Goal: Information Seeking & Learning: Learn about a topic

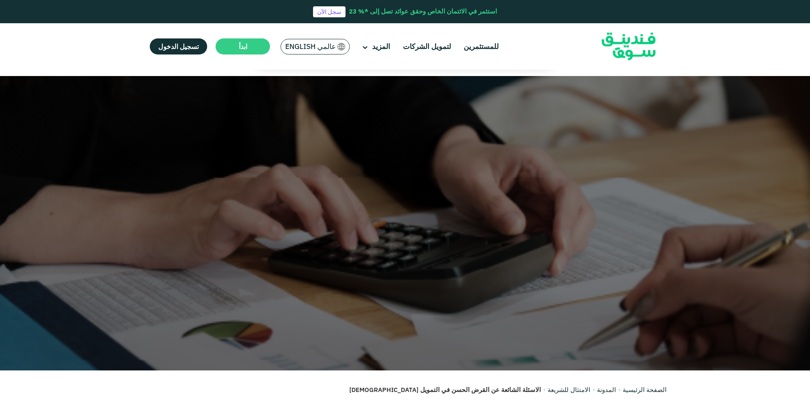
scroll to position [431, 0]
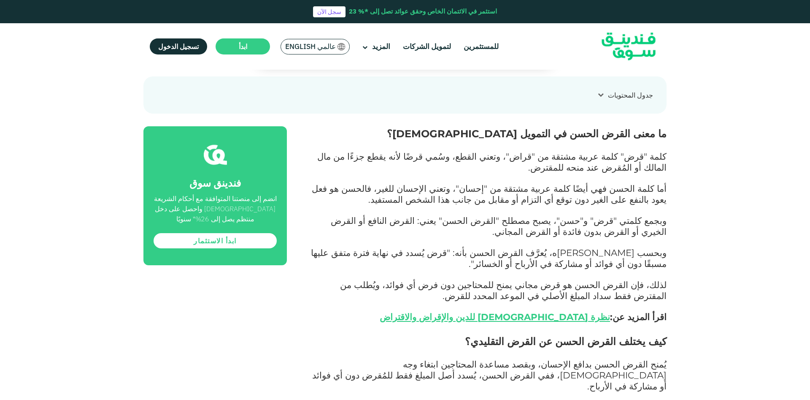
click at [606, 151] on span "كلمة "قرض" كلمة عربية مشتقة من "قراض"، وتعني القطع، وسُمي قرضًا لأنه يقطع جزءًا…" at bounding box center [491, 162] width 349 height 22
click at [607, 151] on span "كلمة "قرض" كلمة عربية مشتقة من "قراض"، وتعني القطع، وسُمي قرضًا لأنه يقطع جزءًا…" at bounding box center [491, 162] width 349 height 22
click at [637, 183] on span "أما كلمة الحسن فهي أيضًا كلمة عربية مشتقة من "إحسان"، وتعني الإحسان للغير، فالح…" at bounding box center [489, 194] width 355 height 22
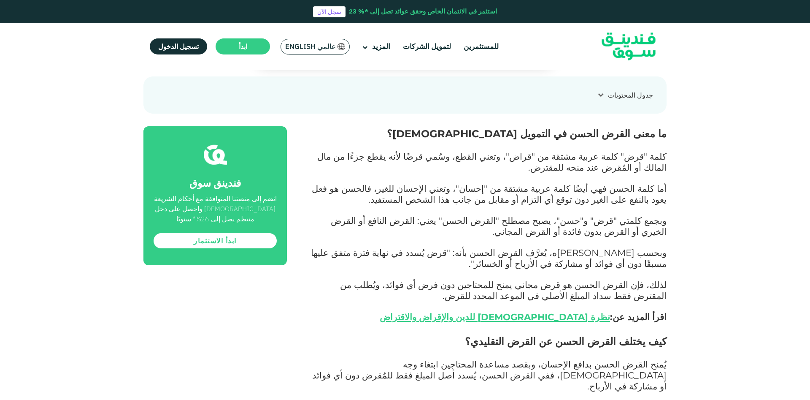
click at [637, 183] on span "أما كلمة الحسن فهي أيضًا كلمة عربية مشتقة من "إحسان"، وتعني الإحسان للغير، فالح…" at bounding box center [489, 194] width 355 height 22
click at [602, 238] on p at bounding box center [486, 243] width 361 height 10
click at [401, 215] on span "وبجمع كلمتي "قرض" و"حسن"، يصبح مصطلح "القرض الحسن" يعني: القرض النافع أو القرض …" at bounding box center [499, 226] width 336 height 22
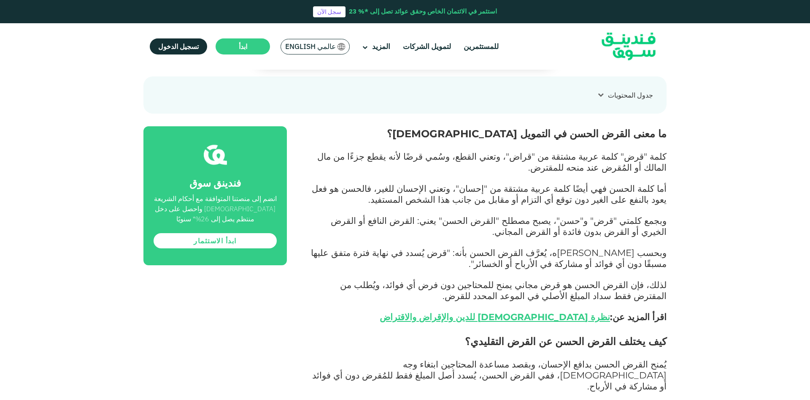
click at [605, 238] on p at bounding box center [486, 243] width 361 height 10
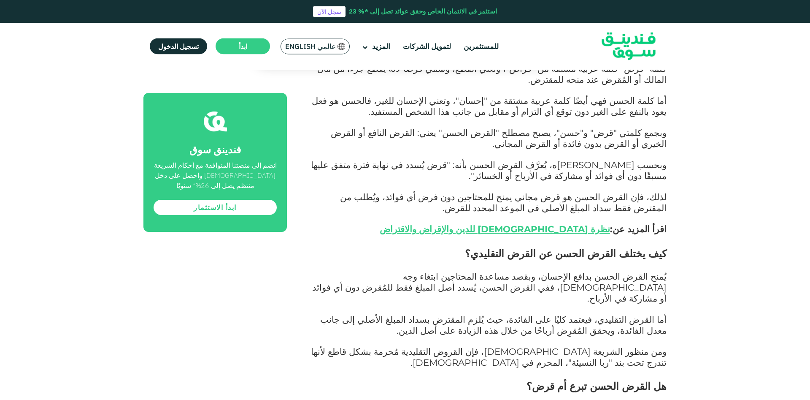
scroll to position [517, 0]
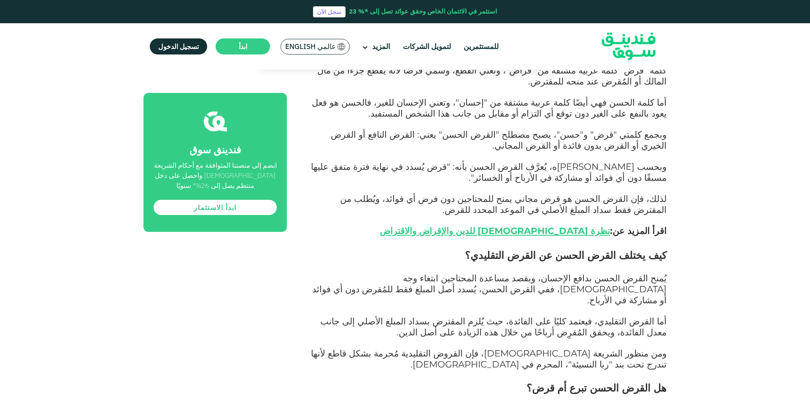
click at [607, 161] on span "وبحسب [PERSON_NAME]ه، يُعرَّف القرض الحسن بأنه: "قرض يُسدد في نهاية فترة متفق ع…" at bounding box center [489, 172] width 356 height 22
click at [487, 162] on p "وبحسب [PERSON_NAME]ه، يُعرَّف القرض الحسن بأنه: "قرض يُسدد في نهاية فترة متفق ع…" at bounding box center [486, 173] width 361 height 22
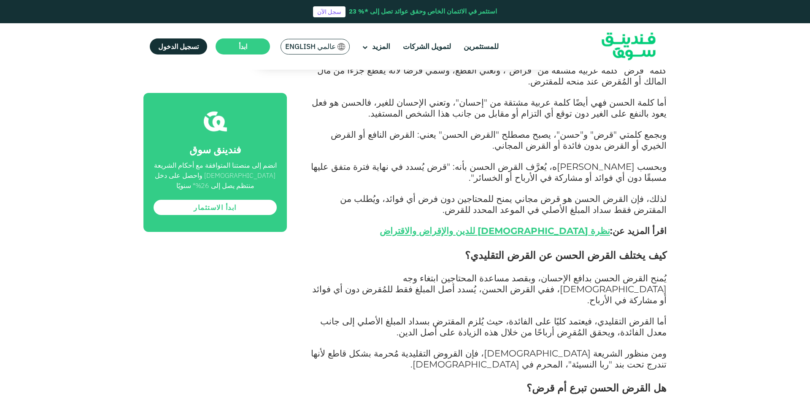
drag, startPoint x: 484, startPoint y: 138, endPoint x: 593, endPoint y: 157, distance: 111.4
click at [585, 162] on p "وبحسب [PERSON_NAME]ه، يُعرَّف القرض الحسن بأنه: "قرض يُسدد في نهاية فترة متفق ع…" at bounding box center [486, 173] width 361 height 22
click at [604, 161] on span "وبحسب [PERSON_NAME]ه، يُعرَّف القرض الحسن بأنه: "قرض يُسدد في نهاية فترة متفق ع…" at bounding box center [489, 172] width 356 height 22
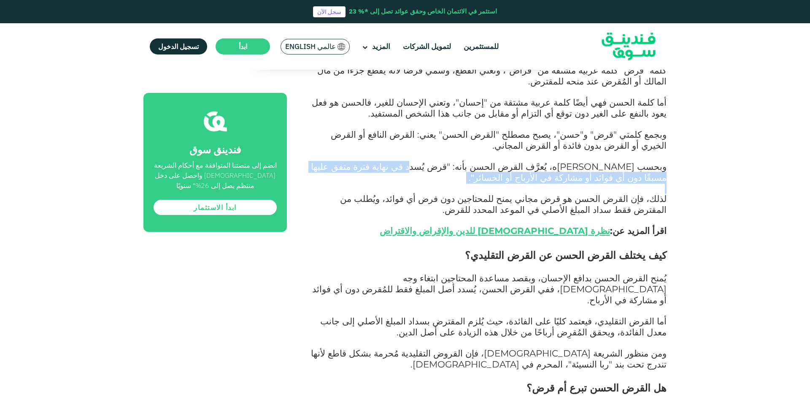
drag, startPoint x: 487, startPoint y: 138, endPoint x: 542, endPoint y: 162, distance: 60.1
click at [542, 184] on p at bounding box center [486, 189] width 361 height 10
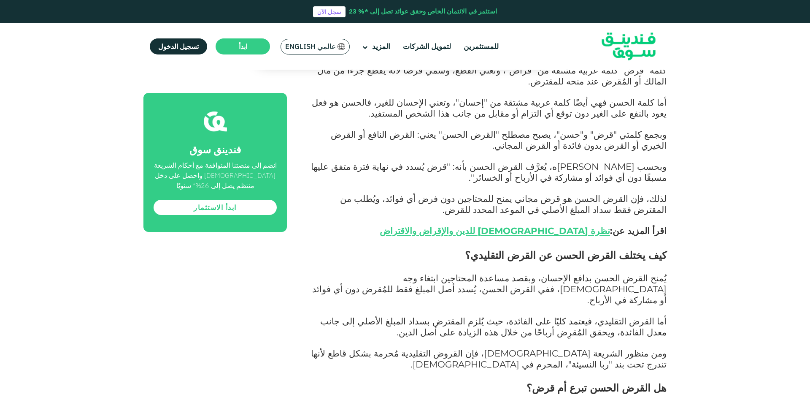
click at [469, 161] on span "وبحسب [PERSON_NAME]ه، يُعرَّف القرض الحسن بأنه: "قرض يُسدد في نهاية فترة متفق ع…" at bounding box center [489, 172] width 356 height 22
click at [451, 162] on p "وبحسب [PERSON_NAME]ه، يُعرَّف القرض الحسن بأنه: "قرض يُسدد في نهاية فترة متفق ع…" at bounding box center [486, 173] width 361 height 22
click at [636, 161] on span "وبحسب [PERSON_NAME]ه، يُعرَّف القرض الحسن بأنه: "قرض يُسدد في نهاية فترة متفق ع…" at bounding box center [489, 172] width 356 height 22
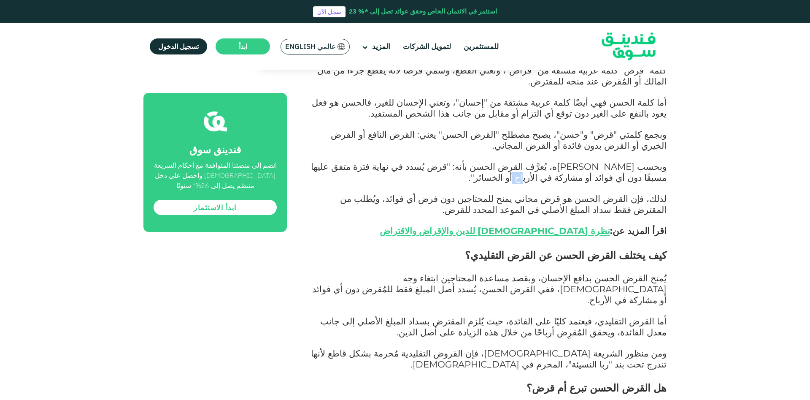
click at [636, 161] on span "وبحسب [PERSON_NAME]ه، يُعرَّف القرض الحسن بأنه: "قرض يُسدد في نهاية فترة متفق ع…" at bounding box center [489, 172] width 356 height 22
click at [619, 193] on span "لذلك، فإن القرض الحسن هو قرض مجاني يمنح للمحتاجين دون فرض أي فوائد، ويُطلب من ا…" at bounding box center [503, 204] width 327 height 22
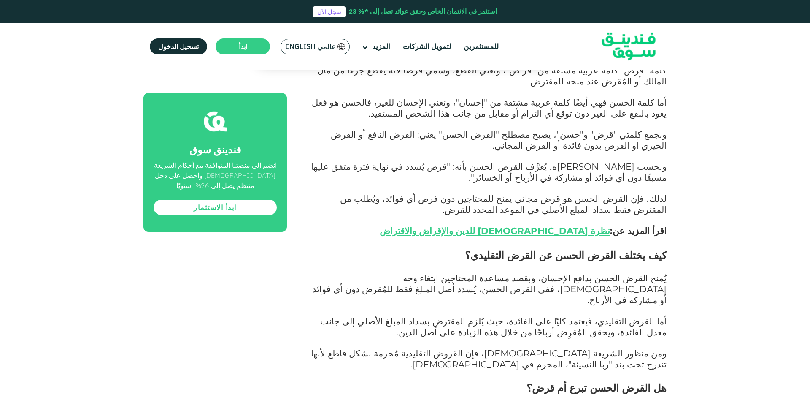
click at [600, 193] on span "لذلك، فإن القرض الحسن هو قرض مجاني يمنح للمحتاجين دون فرض أي فوائد، ويُطلب من ا…" at bounding box center [503, 204] width 327 height 22
click at [569, 193] on span "لذلك، فإن القرض الحسن هو قرض مجاني يمنح للمحتاجين دون فرض أي فوائد، ويُطلب من ا…" at bounding box center [503, 204] width 327 height 22
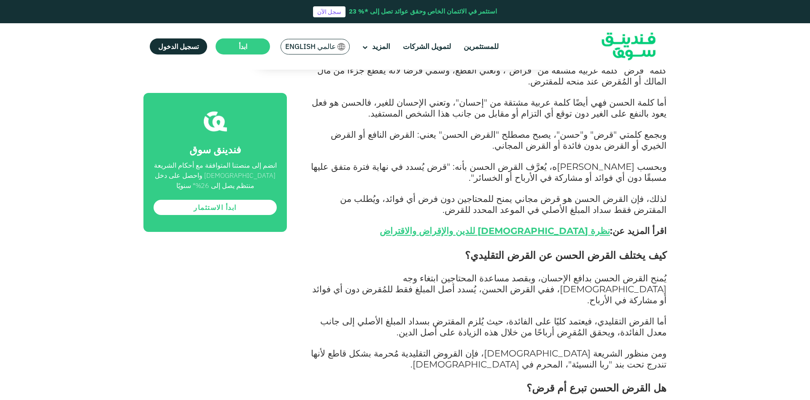
click at [569, 193] on span "لذلك، فإن القرض الحسن هو قرض مجاني يمنح للمحتاجين دون فرض أي فوائد، ويُطلب من ا…" at bounding box center [503, 204] width 327 height 22
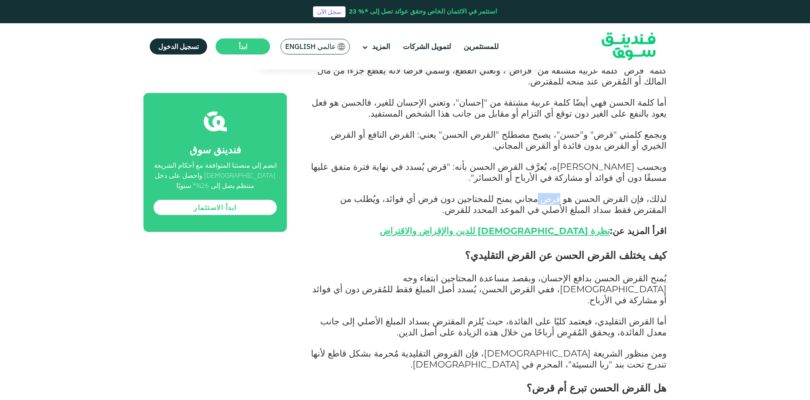
click at [569, 193] on span "لذلك، فإن القرض الحسن هو قرض مجاني يمنح للمحتاجين دون فرض أي فوائد، ويُطلب من ا…" at bounding box center [503, 204] width 327 height 22
click at [626, 193] on span "لذلك، فإن القرض الحسن هو قرض مجاني يمنح للمحتاجين دون فرض أي فوائد، ويُطلب من ا…" at bounding box center [503, 204] width 327 height 22
click at [644, 263] on p at bounding box center [486, 268] width 361 height 10
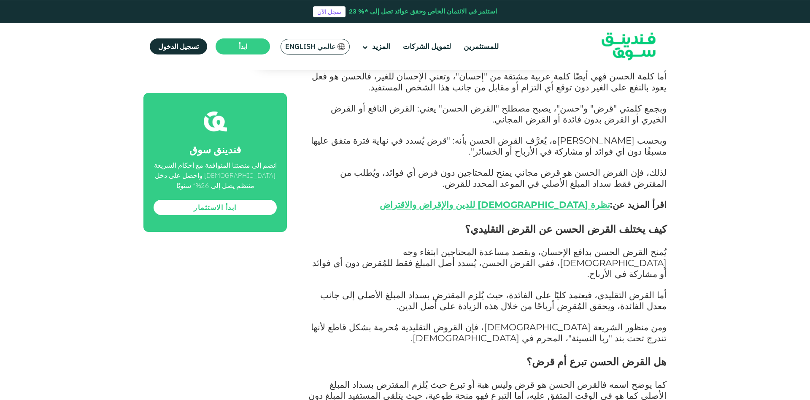
scroll to position [560, 0]
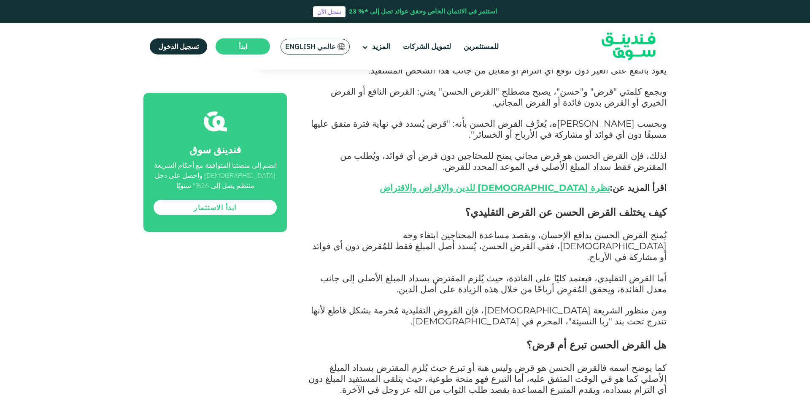
click at [587, 272] on span "أما القرض التقليدي، فيعتمد كليًا على الفائدة، حيث يُلزم المقترض بسداد المبلغ ال…" at bounding box center [493, 283] width 347 height 22
click at [588, 272] on span "أما القرض التقليدي، فيعتمد كليًا على الفائدة، حيث يُلزم المقترض بسداد المبلغ ال…" at bounding box center [493, 283] width 347 height 22
click at [590, 295] on p at bounding box center [486, 300] width 361 height 10
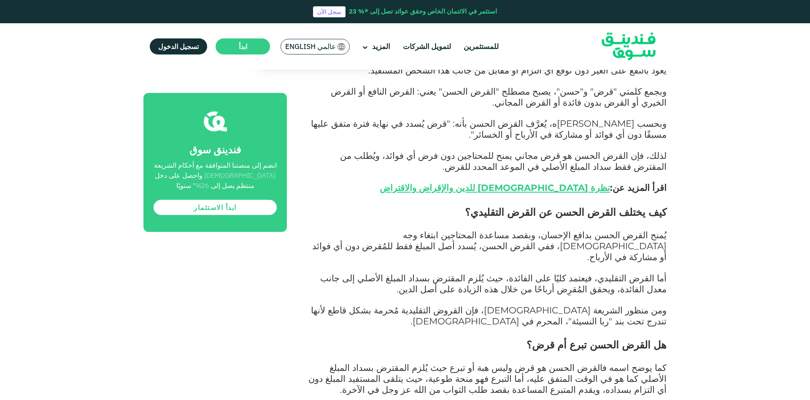
click at [599, 272] on span "أما القرض التقليدي، فيعتمد كليًا على الفائدة، حيث يُلزم المقترض بسداد المبلغ ال…" at bounding box center [493, 283] width 347 height 22
click at [602, 272] on span "أما القرض التقليدي، فيعتمد كليًا على الفائدة، حيث يُلزم المقترض بسداد المبلغ ال…" at bounding box center [493, 283] width 347 height 22
click at [605, 272] on span "أما القرض التقليدي، فيعتمد كليًا على الفائدة، حيث يُلزم المقترض بسداد المبلغ ال…" at bounding box center [493, 283] width 347 height 22
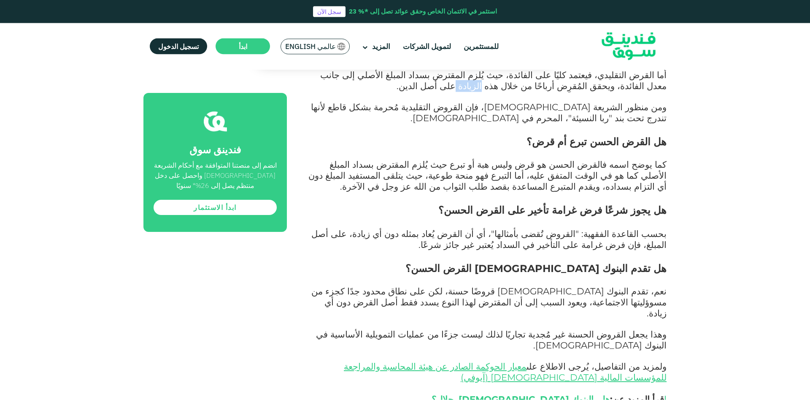
scroll to position [775, 0]
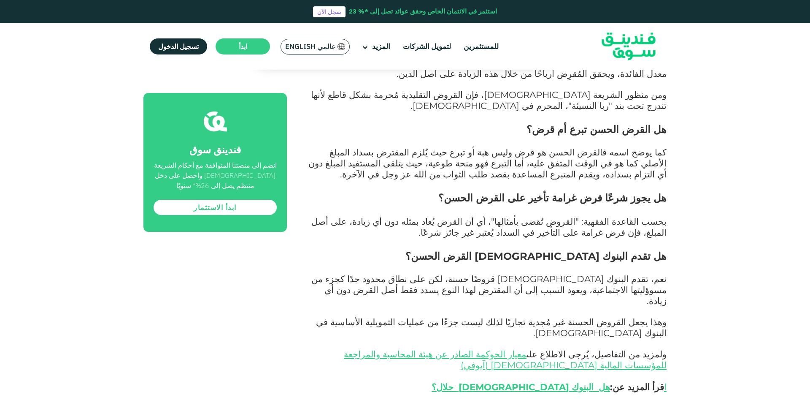
click at [585, 249] on h2 "هل تقدم البنوك [DEMOGRAPHIC_DATA] القرض الحسن؟" at bounding box center [486, 256] width 361 height 15
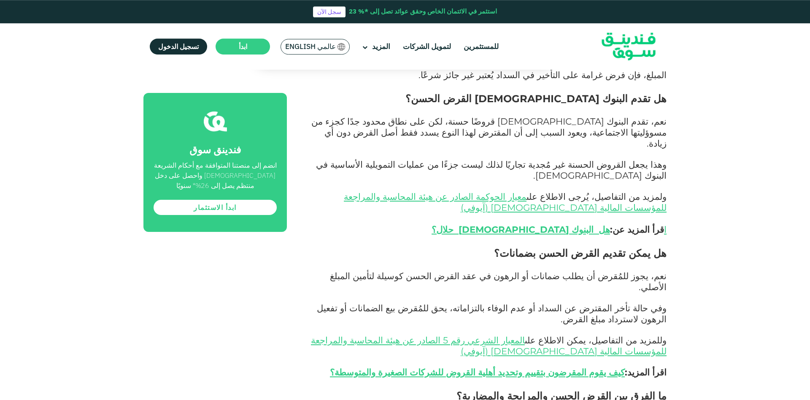
scroll to position [947, 0]
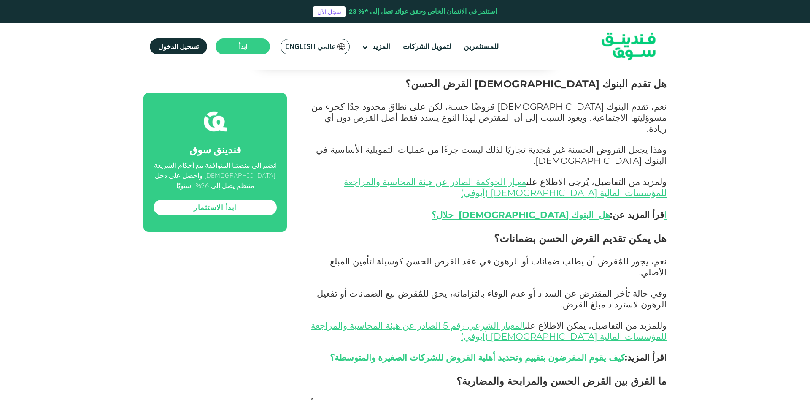
click at [609, 255] on span "نعم، يجوز للمُقرض أن يطلب ضمانات أو الرهون في عقد القرض الحسن كوسيلة لتأمين الم…" at bounding box center [498, 266] width 337 height 22
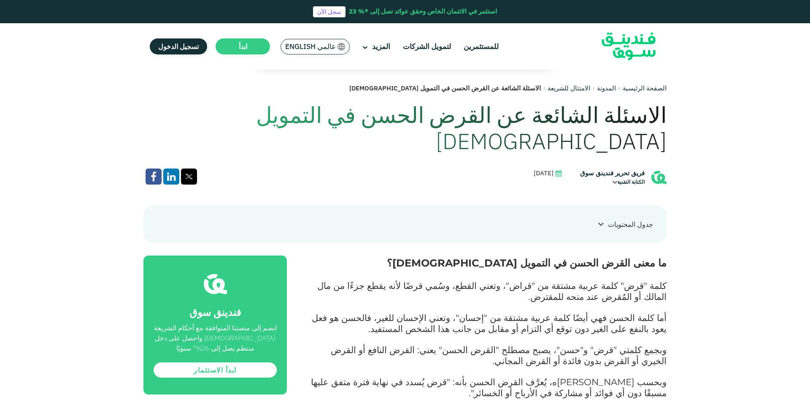
scroll to position [258, 0]
